Goal: Information Seeking & Learning: Learn about a topic

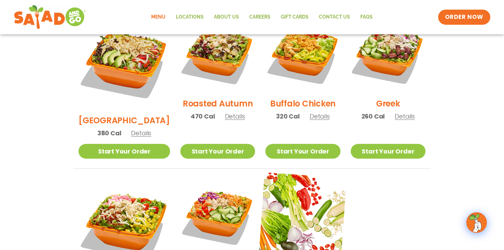
scroll to position [384, 0]
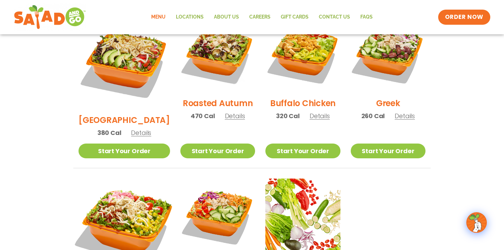
click at [115, 171] on img at bounding box center [124, 224] width 107 height 107
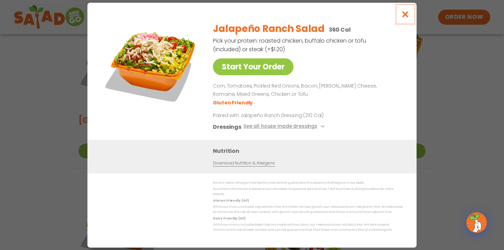
click at [405, 16] on icon "Close modal" at bounding box center [405, 14] width 9 height 7
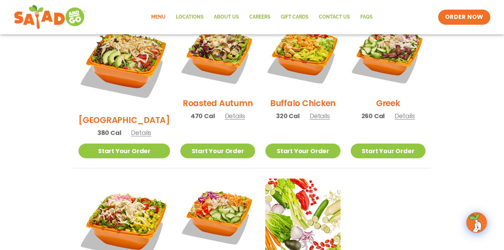
click at [388, 180] on ul "Seasonal Southwest Harvest Salad 340 Cal Details Start Your Order Seasonal Star…" at bounding box center [251, 86] width 357 height 485
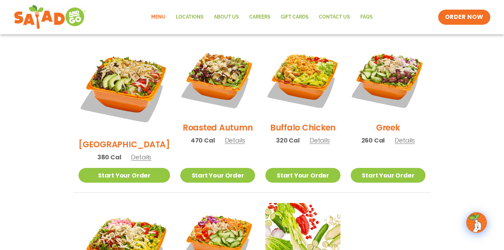
scroll to position [366, 0]
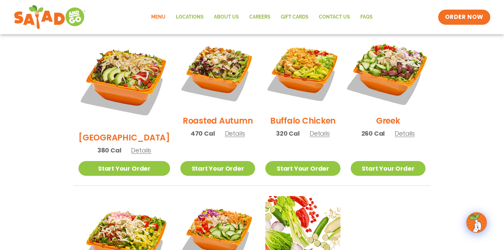
click at [400, 64] on img at bounding box center [388, 72] width 88 height 88
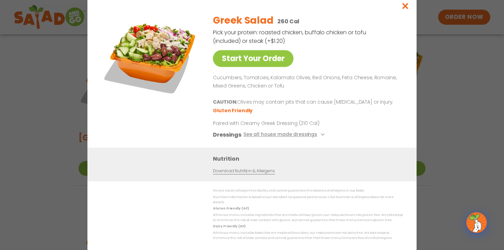
click at [456, 84] on div "Start Your Order Greek Salad 260 Cal Pick your protein: roasted chicken, buffal…" at bounding box center [252, 125] width 504 height 250
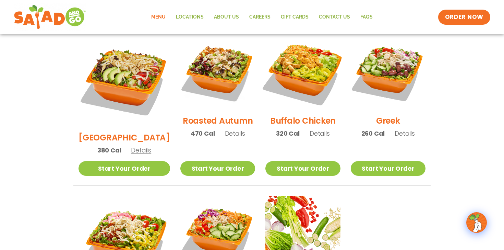
click at [305, 62] on img at bounding box center [303, 72] width 88 height 88
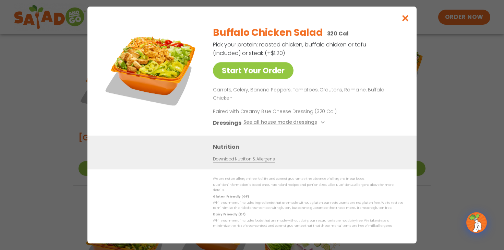
click at [456, 80] on div "Start Your Order Buffalo Chicken Salad 320 Cal Pick your protein: roasted chick…" at bounding box center [252, 125] width 504 height 250
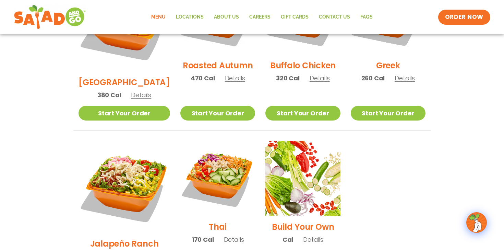
scroll to position [422, 0]
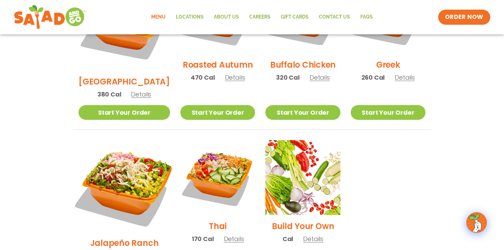
click at [121, 144] on img at bounding box center [124, 185] width 107 height 107
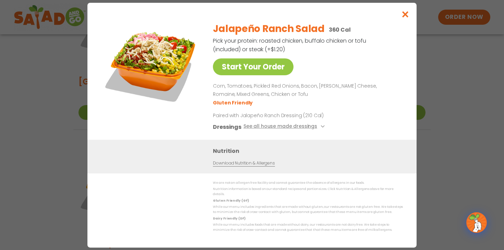
click at [446, 94] on div "Start Your Order Jalapeño Ranch Salad 360 Cal Pick your protein: roasted chicke…" at bounding box center [252, 125] width 504 height 250
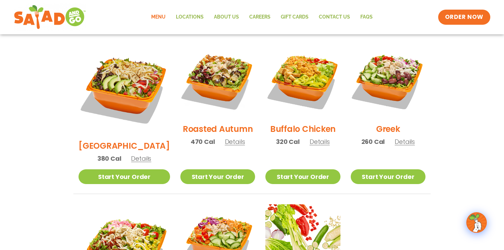
scroll to position [340, 0]
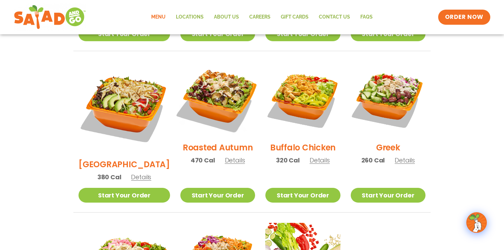
click at [208, 77] on img at bounding box center [218, 99] width 88 height 88
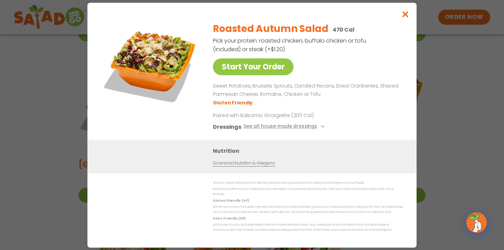
click at [446, 87] on div "Start Your Order Roasted Autumn Salad 470 Cal Pick your protein: roasted chicke…" at bounding box center [252, 125] width 504 height 250
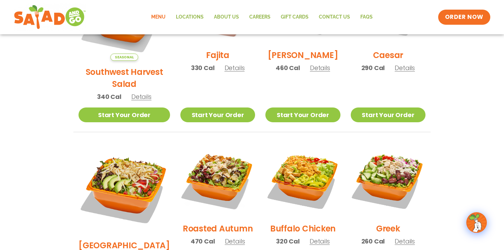
scroll to position [259, 0]
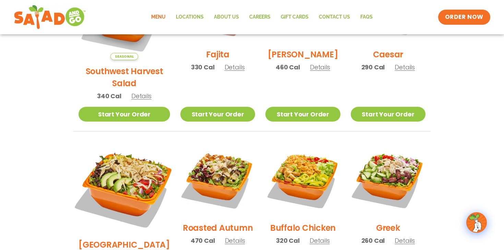
click at [118, 161] on img at bounding box center [124, 187] width 107 height 107
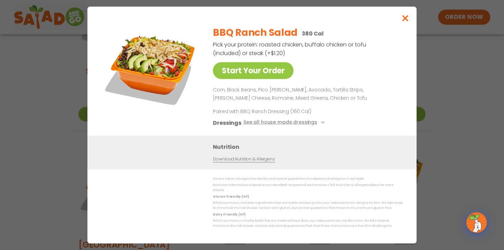
click at [478, 59] on div "Start Your Order BBQ Ranch Salad 380 Cal Pick your protein: roasted chicken, bu…" at bounding box center [252, 125] width 504 height 250
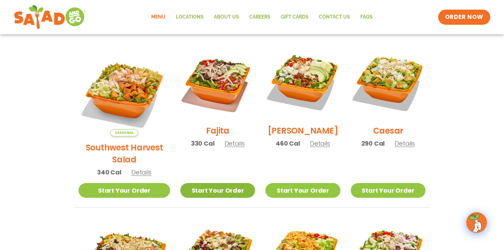
scroll to position [183, 0]
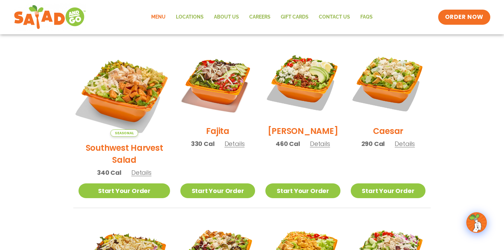
click at [108, 61] on img at bounding box center [124, 90] width 107 height 107
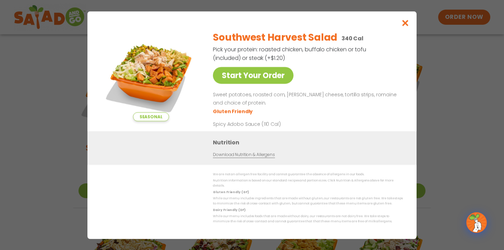
click at [459, 61] on div "Seasonal Start Your Order Southwest Harvest Salad 340 Cal Pick your protein: ro…" at bounding box center [252, 125] width 504 height 250
